Goal: Task Accomplishment & Management: Manage account settings

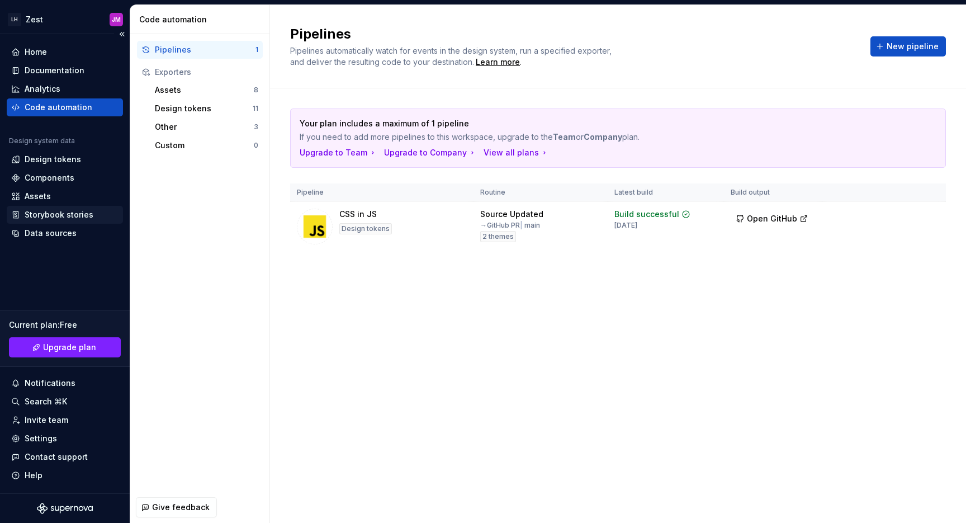
click at [50, 212] on div "Storybook stories" at bounding box center [59, 214] width 69 height 11
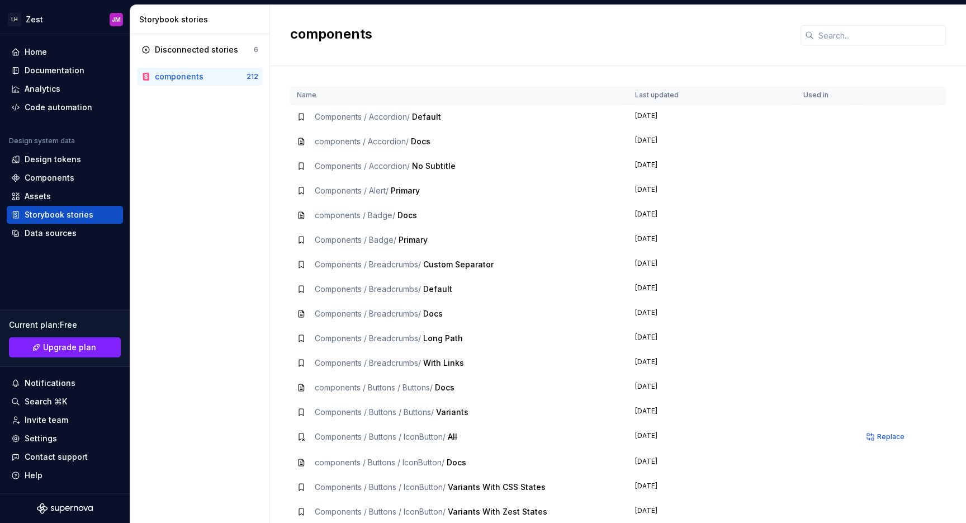
drag, startPoint x: 421, startPoint y: 114, endPoint x: 429, endPoint y: 117, distance: 8.8
click at [422, 115] on span "Default" at bounding box center [426, 117] width 29 height 10
click at [429, 117] on span "Default" at bounding box center [426, 117] width 29 height 10
click at [498, 125] on td "Components / Accordion / Default" at bounding box center [459, 117] width 338 height 25
click at [80, 175] on div "Components" at bounding box center [64, 177] width 107 height 11
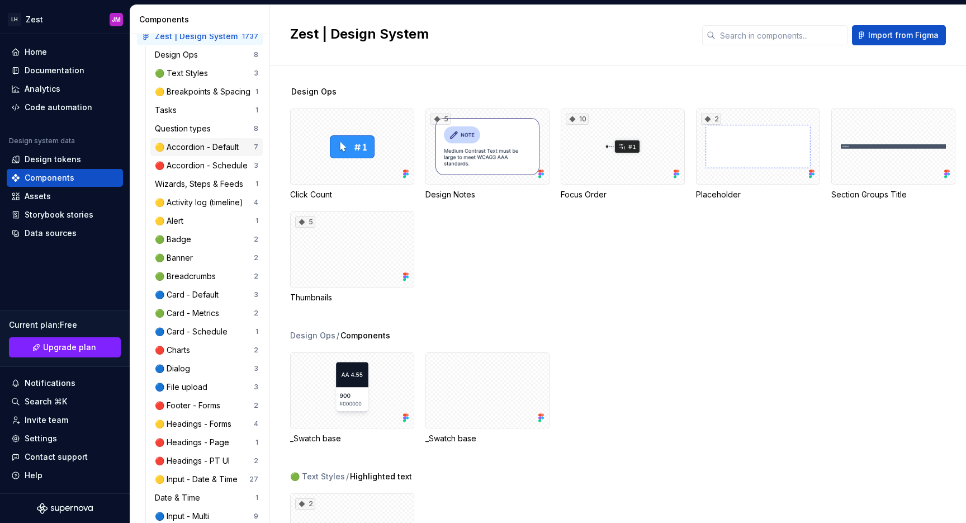
scroll to position [78, 0]
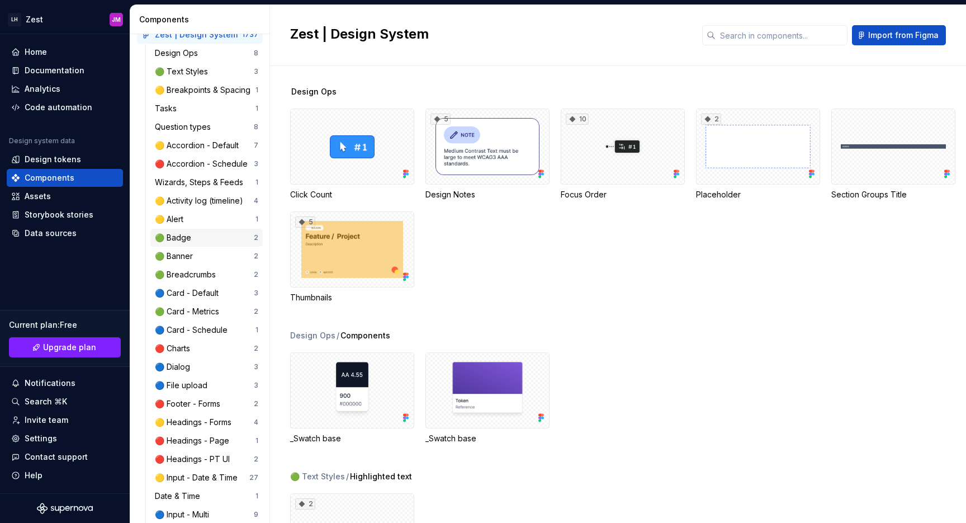
click at [190, 242] on div "🟢 Badge" at bounding box center [175, 237] width 41 height 11
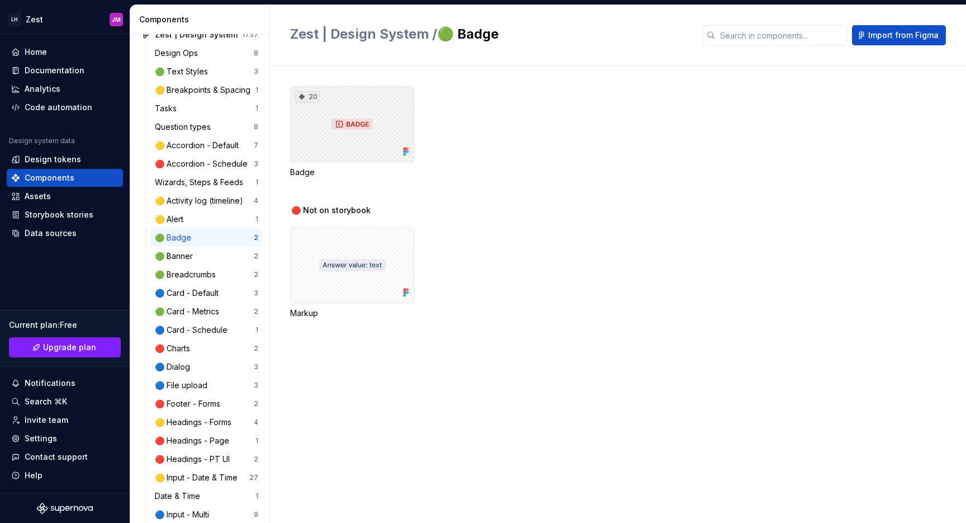
click at [380, 125] on div "20" at bounding box center [352, 124] width 124 height 76
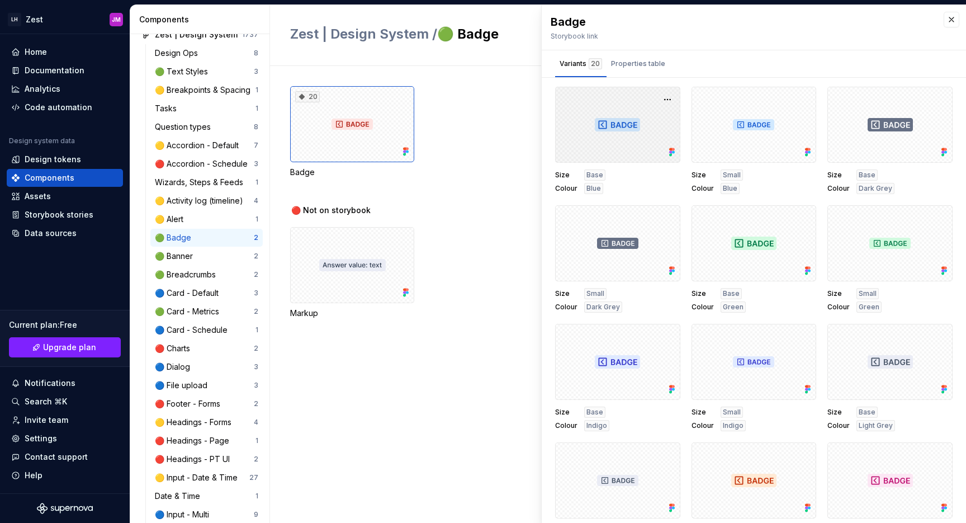
click at [630, 116] on div at bounding box center [617, 125] width 125 height 76
click at [666, 101] on button "button" at bounding box center [668, 100] width 16 height 16
click at [669, 98] on button "button" at bounding box center [668, 100] width 16 height 16
click at [487, 129] on div "20 Badge" at bounding box center [628, 132] width 676 height 92
click at [952, 22] on button "button" at bounding box center [952, 20] width 16 height 16
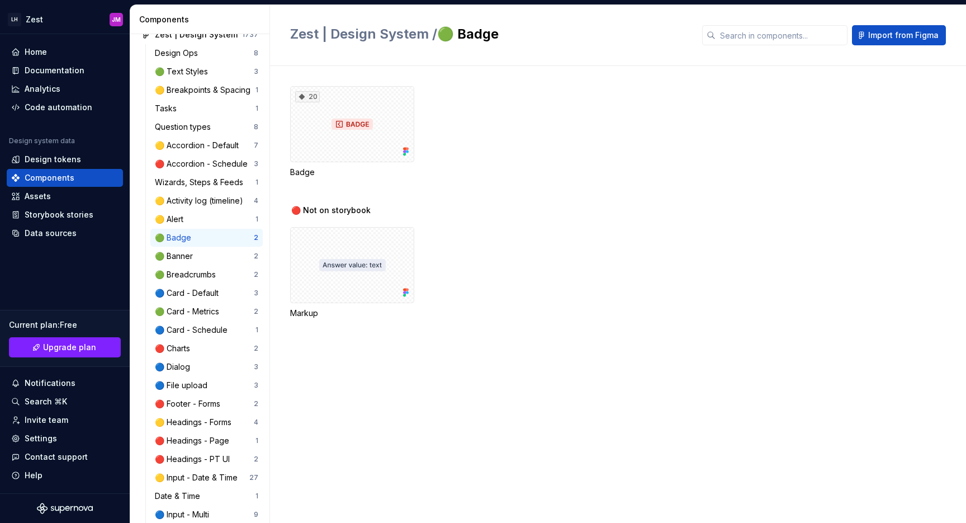
click at [617, 189] on div "20 Badge" at bounding box center [628, 145] width 676 height 119
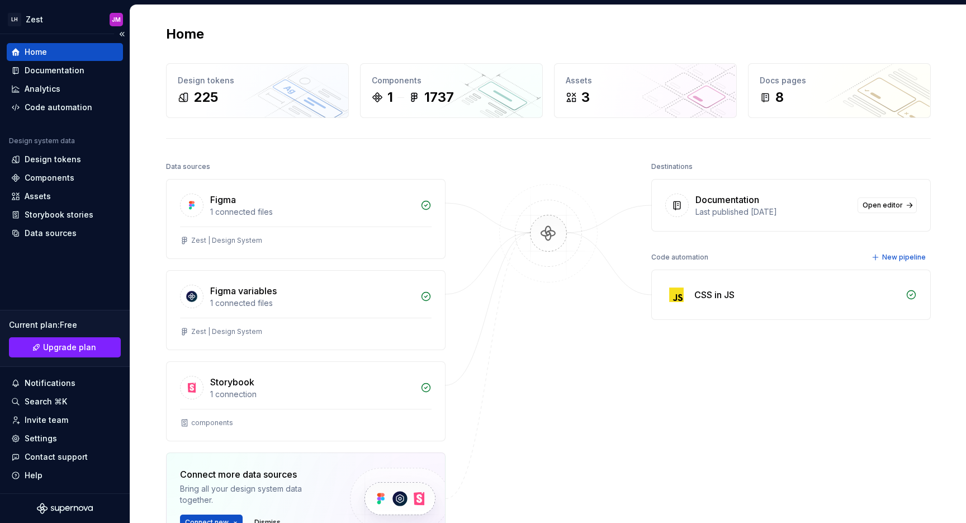
click at [63, 265] on div "Home Documentation Analytics Code automation Design system data Design tokens C…" at bounding box center [65, 263] width 130 height 459
click at [67, 260] on div "Home Documentation Analytics Code automation Design system data Design tokens C…" at bounding box center [65, 263] width 130 height 459
click at [58, 276] on div "Home Documentation Analytics Code automation Design system data Design tokens C…" at bounding box center [65, 263] width 130 height 459
click at [61, 421] on div "Invite team" at bounding box center [47, 419] width 44 height 11
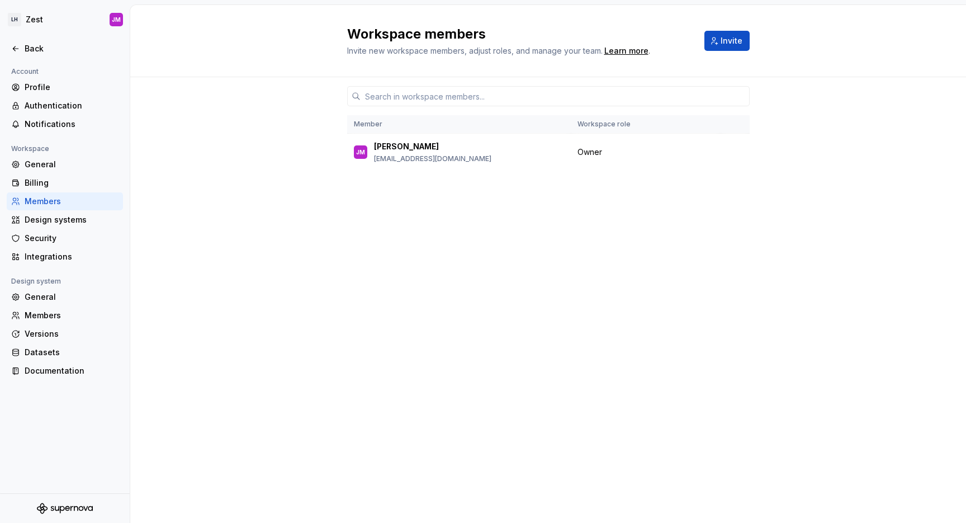
click at [328, 271] on div "Member Workspace role JM Jordan Mackie jordan@lindushealth.com Owner" at bounding box center [548, 300] width 836 height 446
click at [530, 214] on div "Member Workspace role JM Jordan Mackie jordan@lindushealth.com Owner" at bounding box center [548, 278] width 403 height 403
click at [419, 96] on input "text" at bounding box center [555, 96] width 389 height 20
click at [435, 211] on div "Member Workspace role JM Jordan Mackie jordan@lindushealth.com Owner" at bounding box center [548, 278] width 403 height 403
drag, startPoint x: 317, startPoint y: 219, endPoint x: 758, endPoint y: 74, distance: 464.5
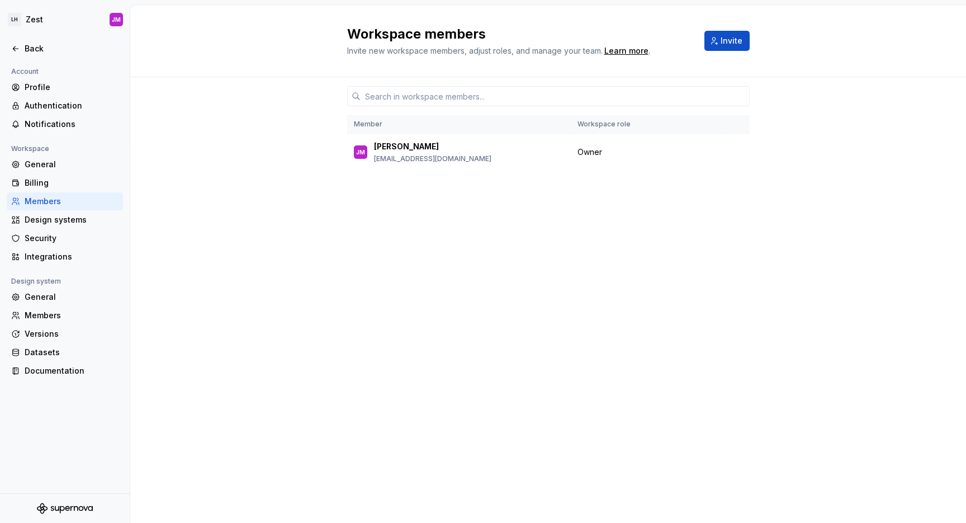
click at [318, 219] on div "Member Workspace role JM Jordan Mackie jordan@lindushealth.com Owner" at bounding box center [548, 300] width 836 height 446
click at [721, 40] on button "Invite" at bounding box center [727, 41] width 45 height 20
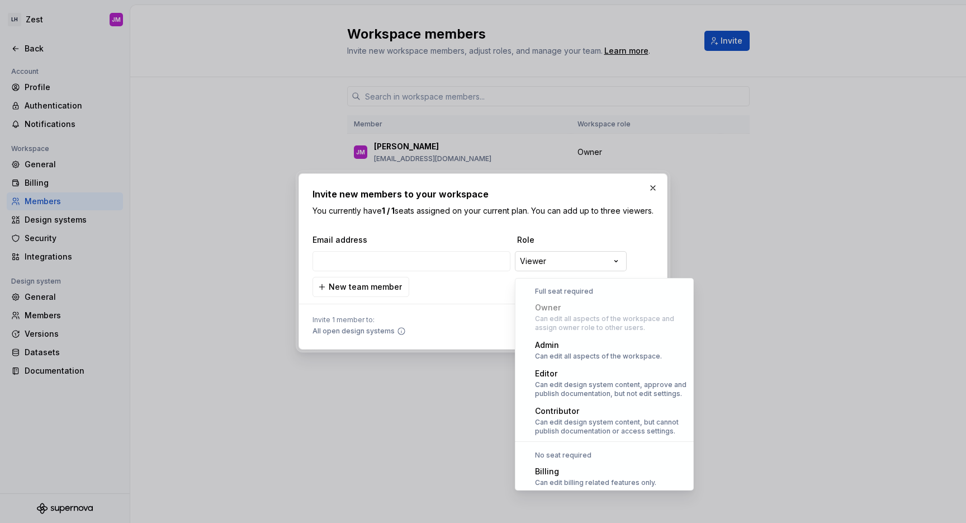
click at [550, 266] on div "**********" at bounding box center [483, 261] width 966 height 523
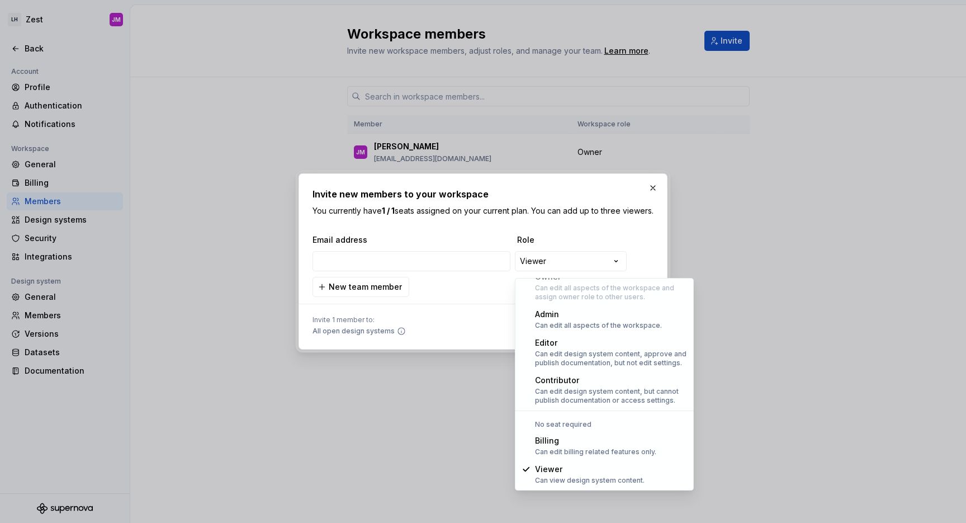
select select "*******"
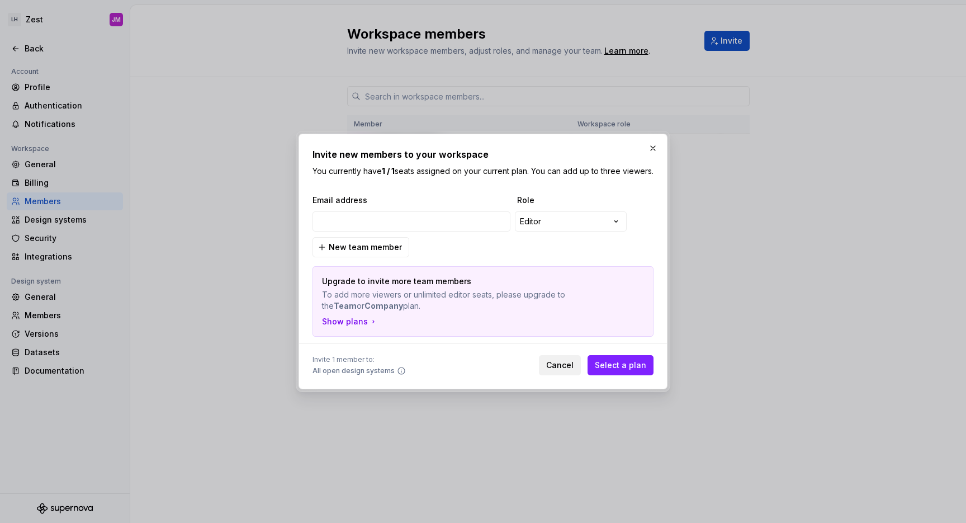
click at [560, 367] on span "Cancel" at bounding box center [559, 365] width 27 height 11
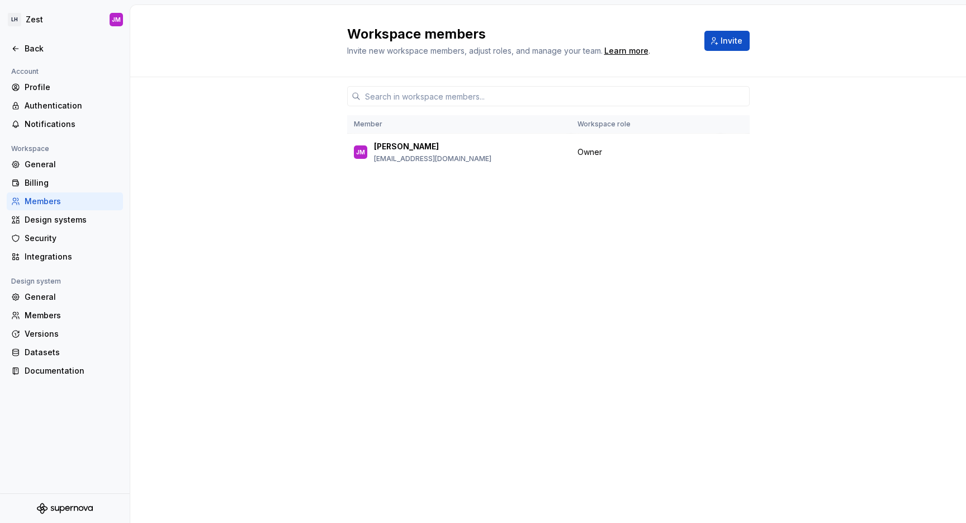
click at [452, 355] on div "Member Workspace role JM Jordan Mackie jordan@lindushealth.com Owner" at bounding box center [548, 278] width 403 height 403
click at [418, 313] on div "Member Workspace role JM Jordan Mackie jordan@lindushealth.com Owner" at bounding box center [548, 278] width 403 height 403
click at [308, 238] on div "Member Workspace role JM Jordan Mackie jordan@lindushealth.com Owner" at bounding box center [548, 300] width 836 height 446
click at [311, 237] on div "Member Workspace role JM Jordan Mackie jordan@lindushealth.com Owner" at bounding box center [548, 300] width 836 height 446
click at [44, 85] on div "Profile" at bounding box center [72, 87] width 94 height 11
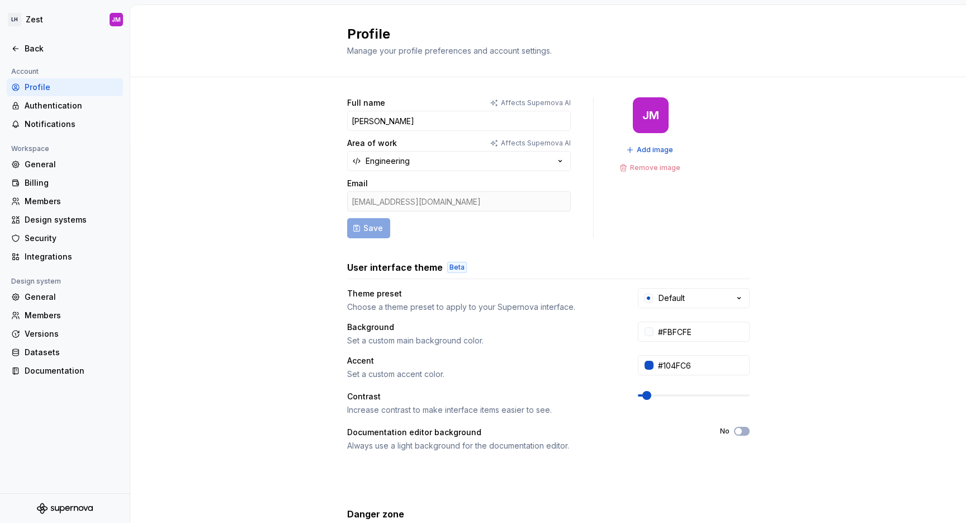
click at [197, 132] on div "Full name Affects Supernova AI Jordan Mackie Area of work Affects Supernova AI …" at bounding box center [548, 359] width 836 height 564
click at [271, 177] on div "Full name Affects Supernova AI Jordan Mackie Area of work Affects Supernova AI …" at bounding box center [548, 359] width 836 height 564
click at [41, 17] on html "LH Zest JM Back Account Profile Authentication Notifications Workspace General …" at bounding box center [483, 261] width 966 height 523
click at [49, 79] on div "Sign out" at bounding box center [94, 79] width 138 height 11
